Goal: Task Accomplishment & Management: Manage account settings

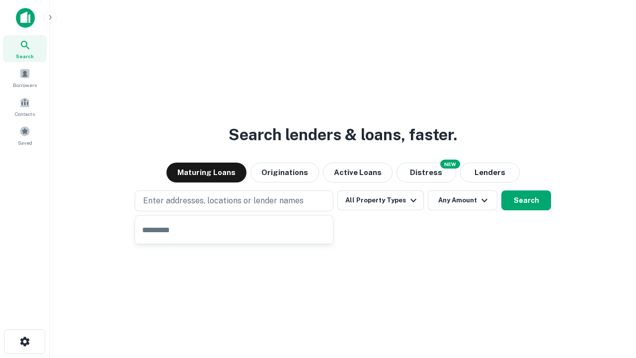
type input "**********"
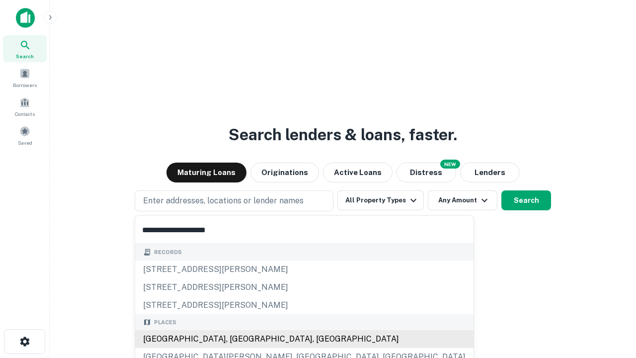
click at [238, 339] on div "[GEOGRAPHIC_DATA], [GEOGRAPHIC_DATA], [GEOGRAPHIC_DATA]" at bounding box center [304, 339] width 339 height 18
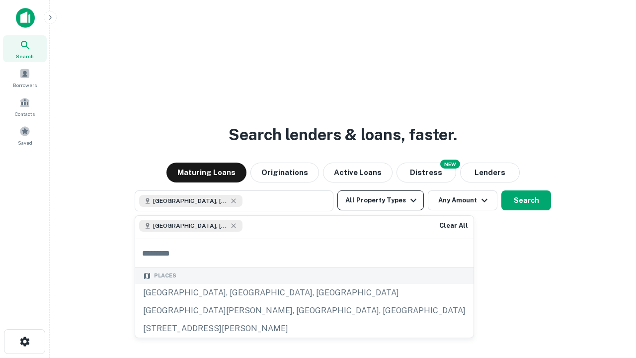
click at [381, 200] on button "All Property Types" at bounding box center [381, 200] width 87 height 20
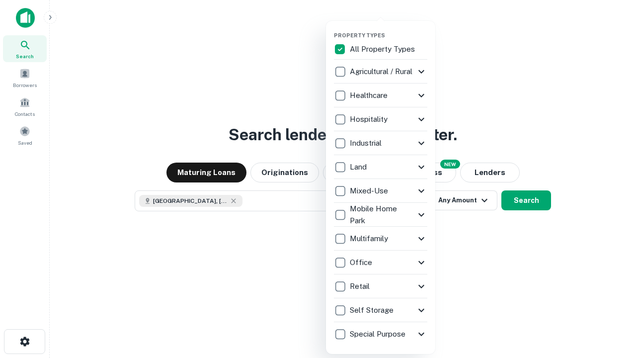
click at [389, 29] on button "button" at bounding box center [388, 29] width 109 height 0
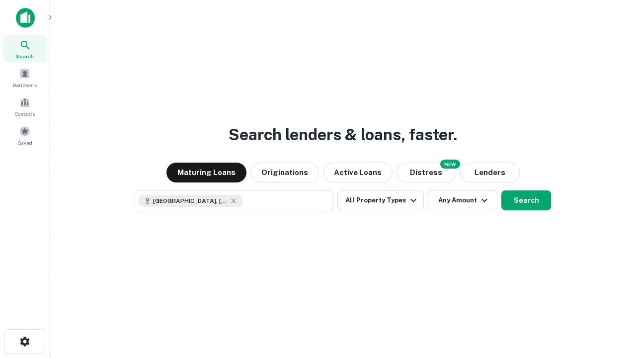
scroll to position [16, 0]
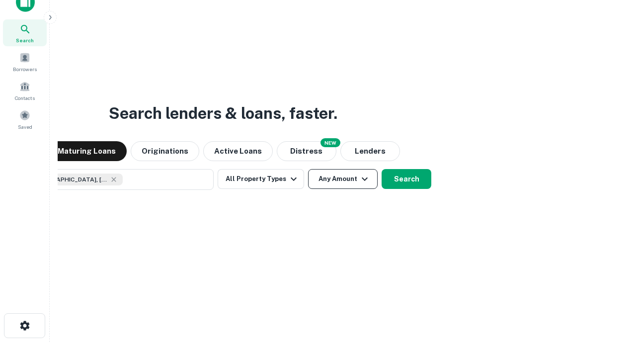
click at [308, 169] on button "Any Amount" at bounding box center [343, 179] width 70 height 20
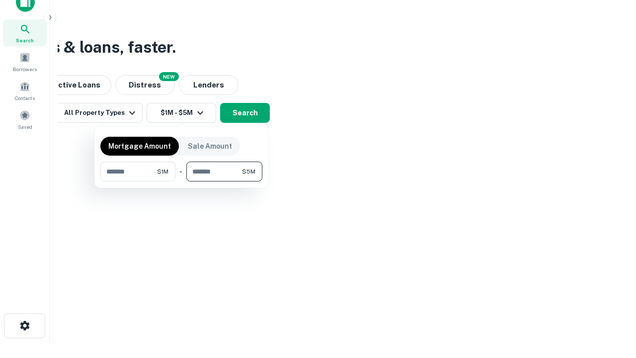
type input "*******"
click at [181, 181] on button "button" at bounding box center [181, 181] width 162 height 0
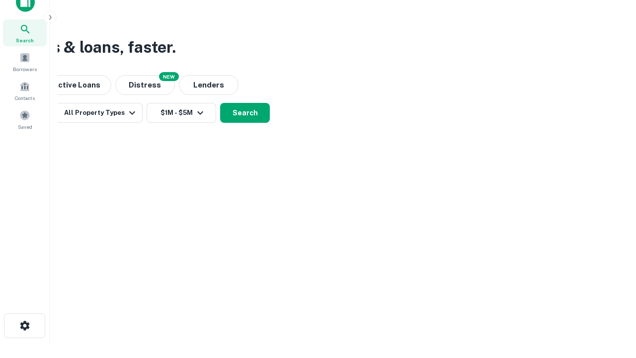
scroll to position [16, 0]
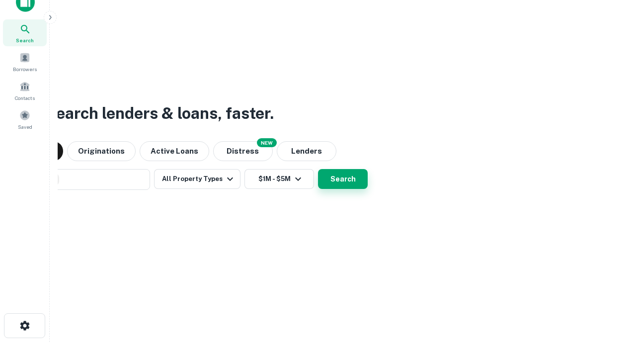
click at [318, 169] on button "Search" at bounding box center [343, 179] width 50 height 20
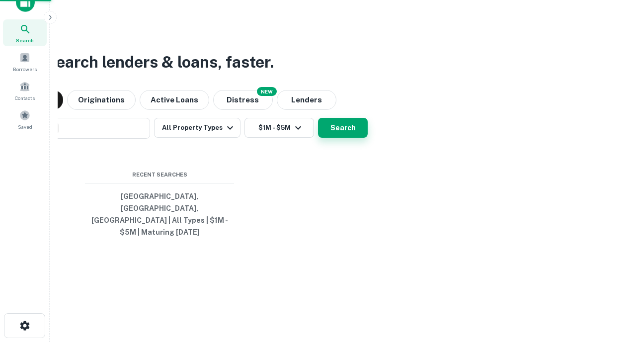
scroll to position [32, 281]
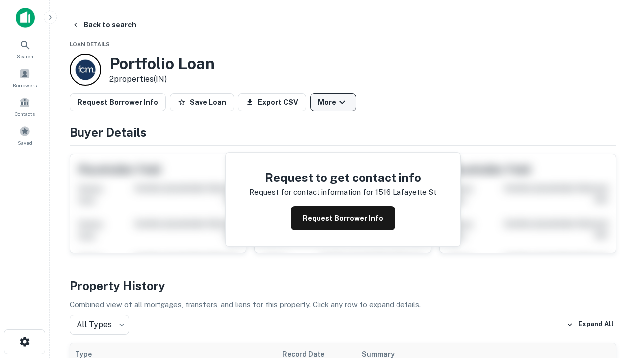
click at [333, 102] on button "More" at bounding box center [333, 102] width 46 height 18
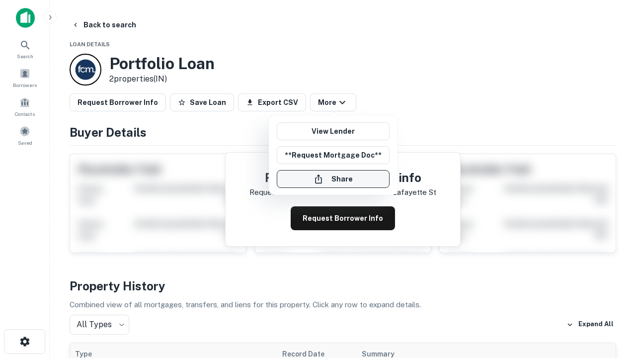
click at [333, 179] on button "Share" at bounding box center [333, 179] width 113 height 18
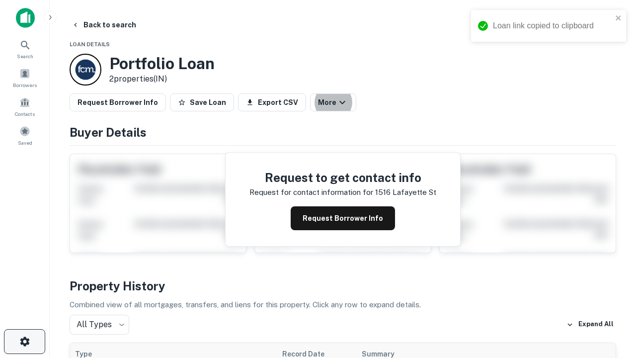
click at [24, 342] on icon "button" at bounding box center [25, 342] width 12 height 12
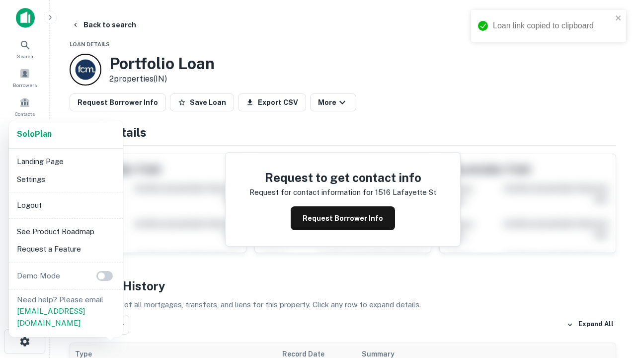
click at [66, 205] on li "Logout" at bounding box center [66, 205] width 106 height 18
